Goal: Task Accomplishment & Management: Manage account settings

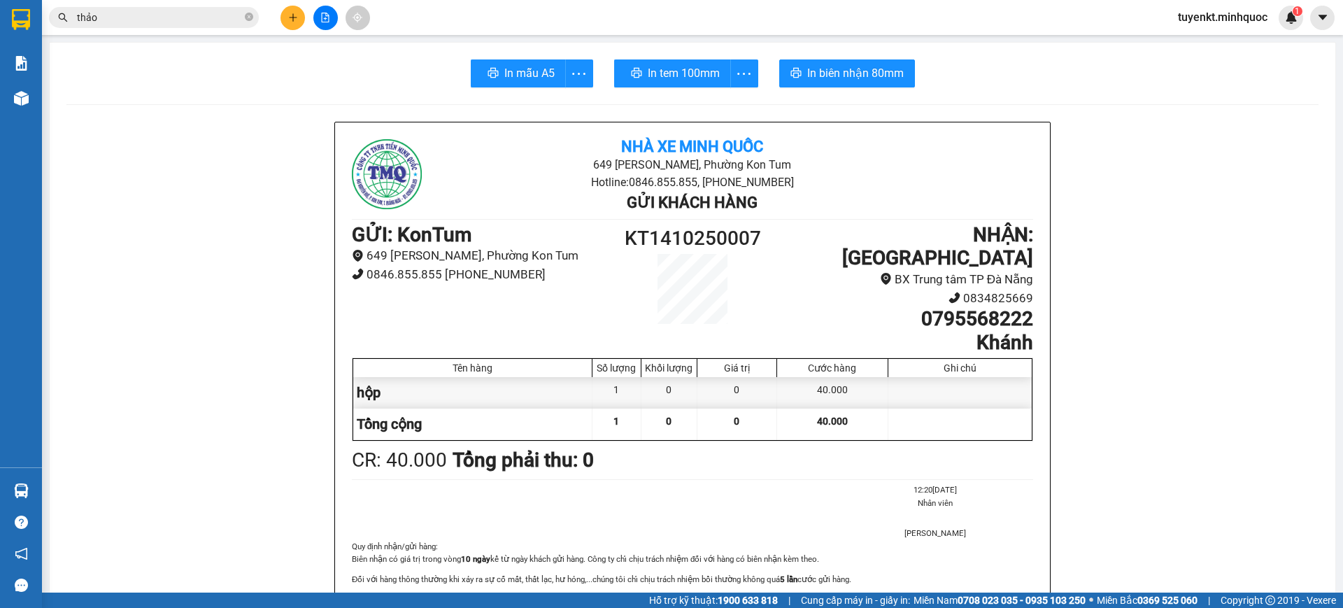
scroll to position [80, 0]
click at [1260, 17] on span "tuyenkt.minhquoc" at bounding box center [1223, 16] width 112 height 17
click at [1188, 43] on span "Đăng xuất" at bounding box center [1228, 43] width 84 height 15
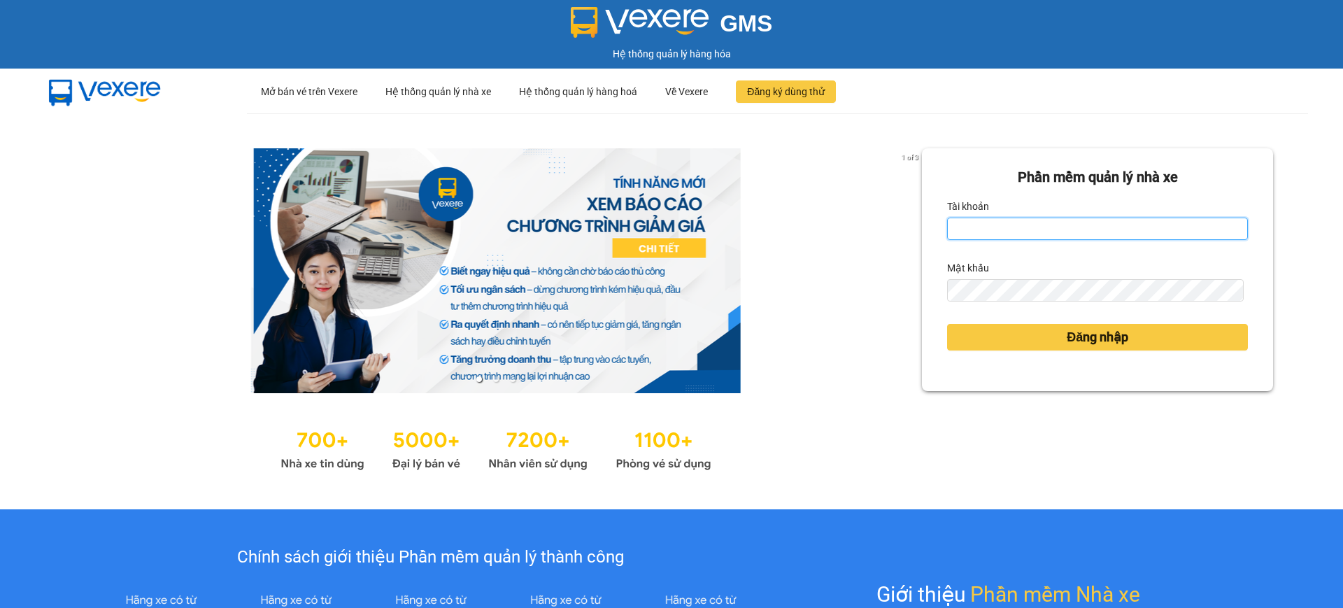
click at [1043, 231] on input "Tài khoản" at bounding box center [1097, 229] width 301 height 22
type input "kimtrang.minhquoc"
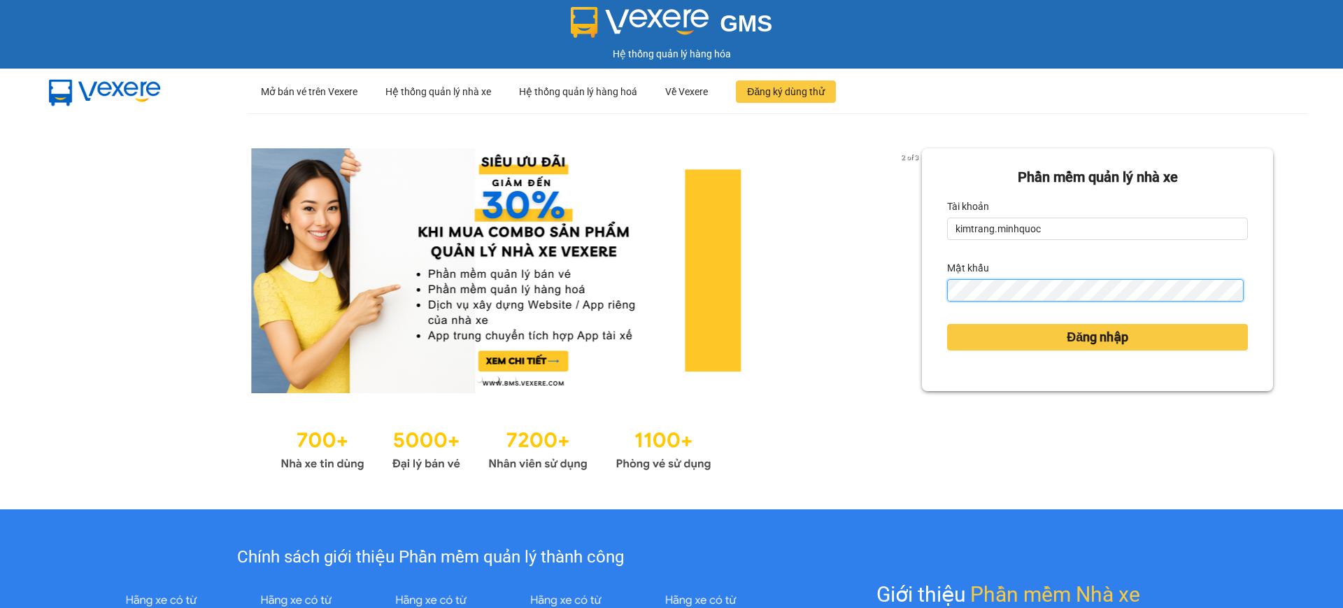
click at [947, 324] on button "Đăng nhập" at bounding box center [1097, 337] width 301 height 27
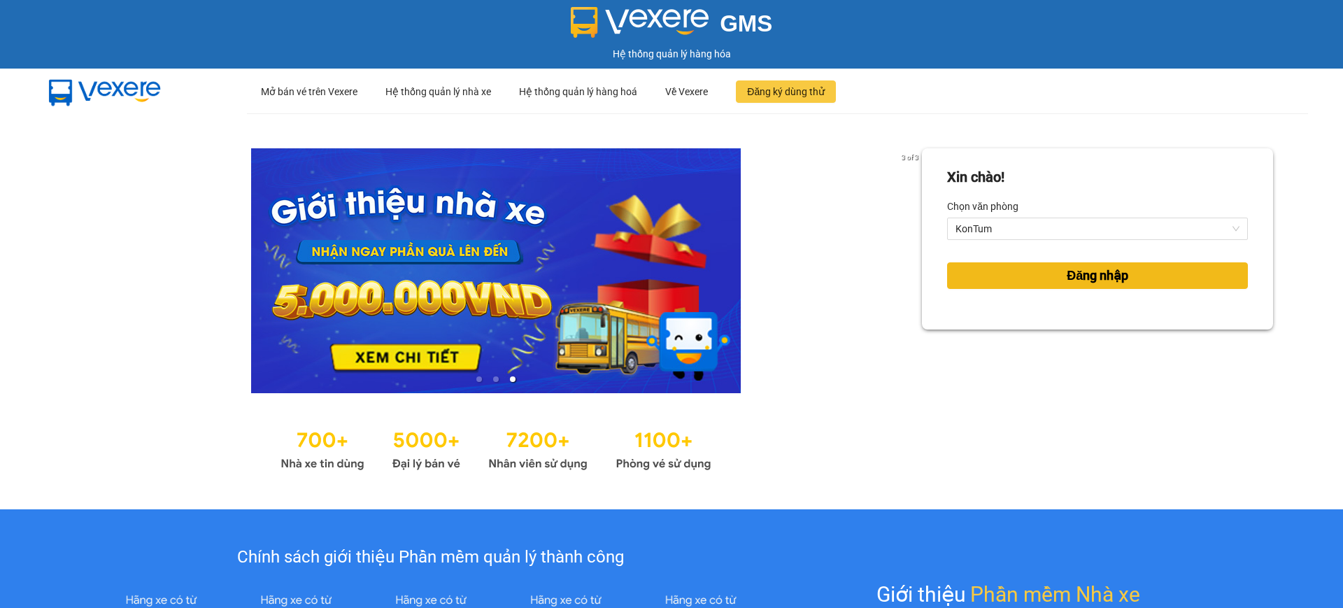
click at [999, 273] on button "Đăng nhập" at bounding box center [1097, 275] width 301 height 27
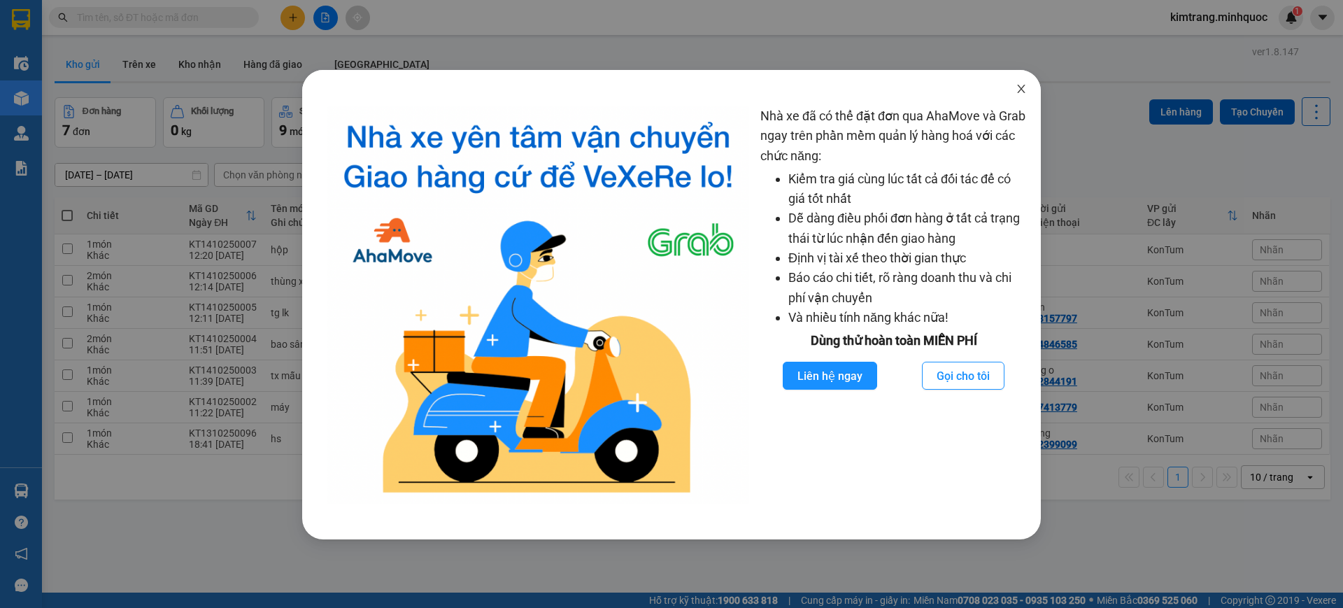
click at [1026, 87] on icon "close" at bounding box center [1021, 88] width 11 height 11
